Goal: Task Accomplishment & Management: Manage account settings

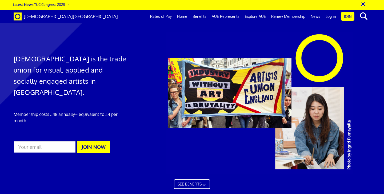
scroll to position [0, 3]
click at [348, 18] on link "Join" at bounding box center [347, 16] width 13 height 9
click at [330, 16] on link "Log in" at bounding box center [331, 16] width 16 height 13
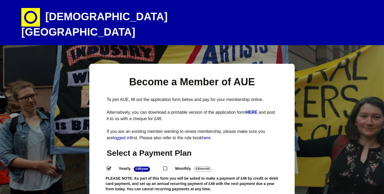
select select
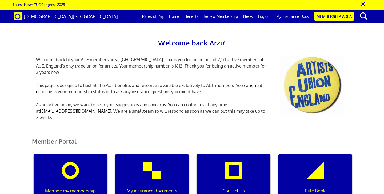
scroll to position [81, 0]
click at [156, 155] on div "My insurance documents" at bounding box center [152, 180] width 74 height 51
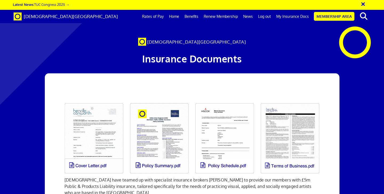
scroll to position [58, 0]
click at [87, 108] on link at bounding box center [93, 138] width 65 height 77
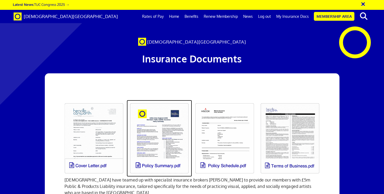
click at [163, 100] on link at bounding box center [159, 138] width 65 height 77
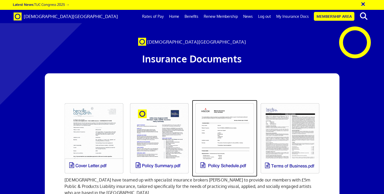
click at [229, 100] on link at bounding box center [224, 138] width 65 height 77
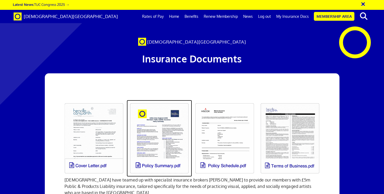
click at [152, 100] on link at bounding box center [159, 138] width 65 height 77
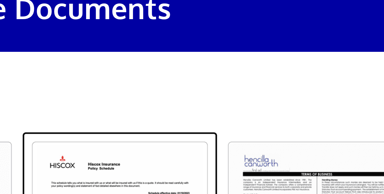
click at [222, 100] on link at bounding box center [224, 138] width 65 height 77
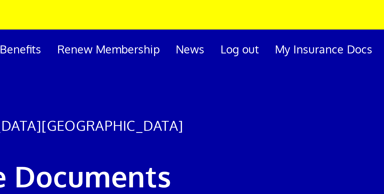
scroll to position [0, 0]
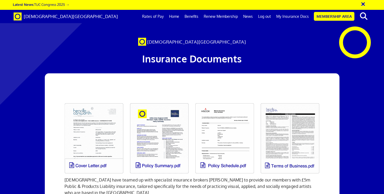
click at [289, 59] on h1 "Insurance Documents" at bounding box center [191, 59] width 235 height 16
click at [333, 17] on link "Membership Area" at bounding box center [334, 16] width 40 height 9
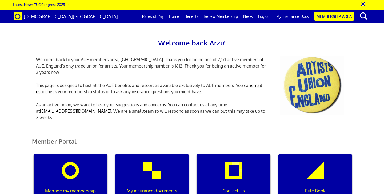
scroll to position [229, 0]
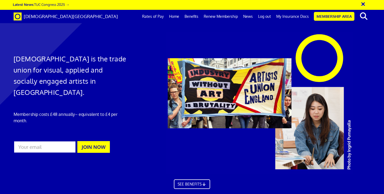
scroll to position [0, 3]
click at [331, 14] on link "Membership Area" at bounding box center [334, 16] width 40 height 9
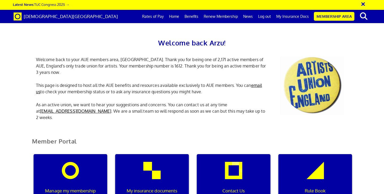
scroll to position [80, 0]
click at [84, 155] on div "Manage my membership" at bounding box center [71, 180] width 74 height 51
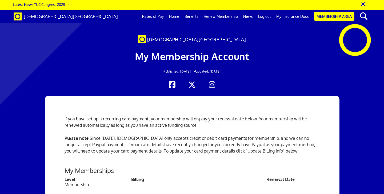
scroll to position [89, 0]
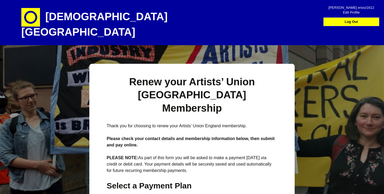
click at [43, 22] on span at bounding box center [33, 17] width 24 height 19
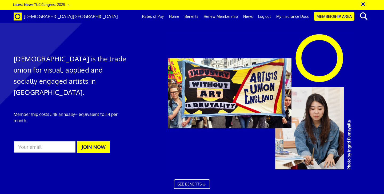
scroll to position [0, 3]
click at [337, 16] on link "Membership Area" at bounding box center [334, 16] width 40 height 9
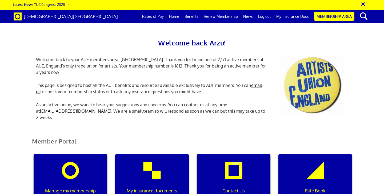
scroll to position [42, 0]
click at [86, 155] on div "Manage my membership" at bounding box center [71, 180] width 74 height 51
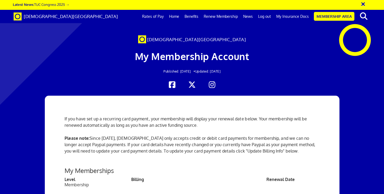
scroll to position [181, 0]
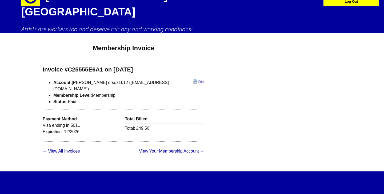
scroll to position [21, 0]
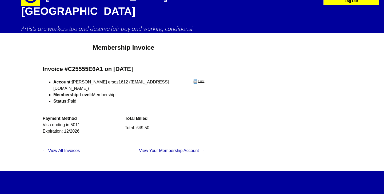
click at [193, 79] on link "Print" at bounding box center [198, 81] width 11 height 5
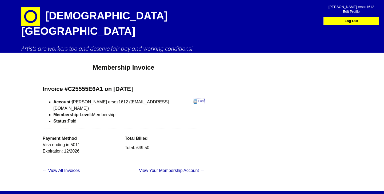
scroll to position [0, 0]
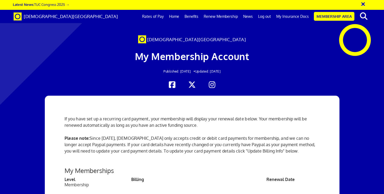
scroll to position [0, 3]
